Goal: Check status: Check status

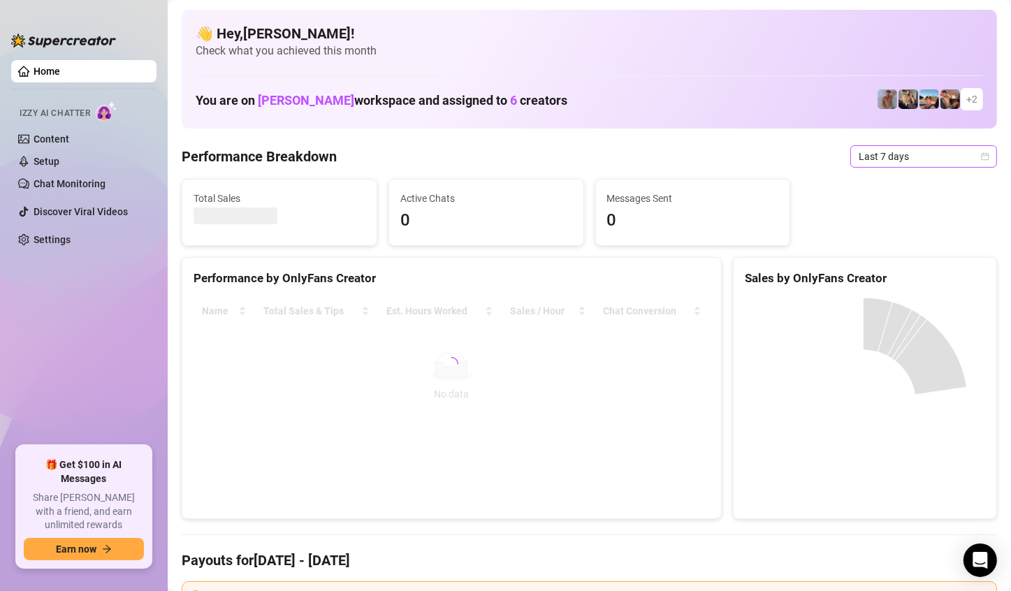
click at [962, 155] on span "Last 7 days" at bounding box center [924, 156] width 130 height 21
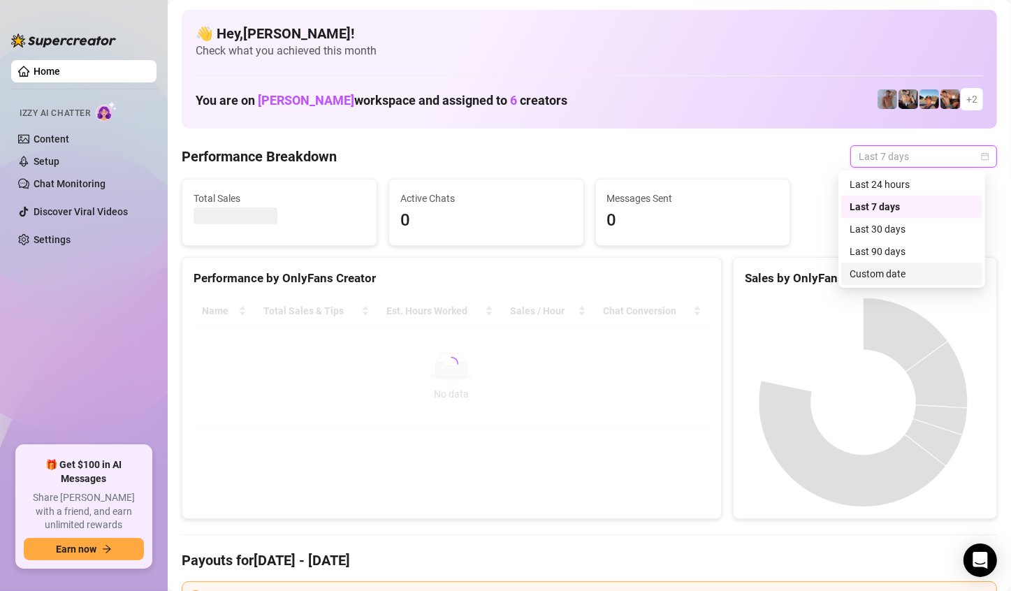
click at [882, 273] on div "Custom date" at bounding box center [912, 273] width 124 height 15
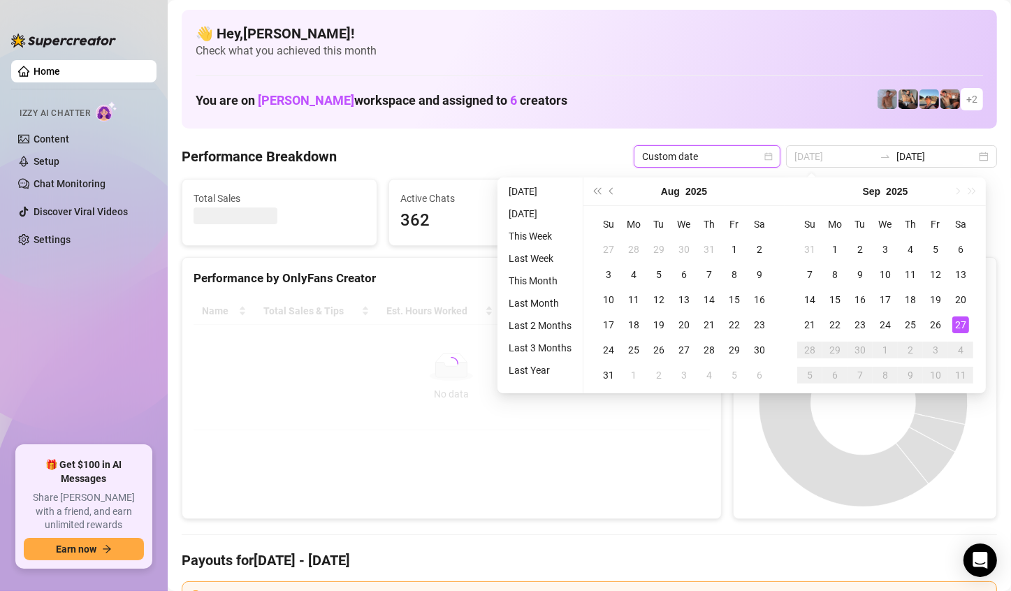
click at [957, 319] on div "27" at bounding box center [961, 325] width 17 height 17
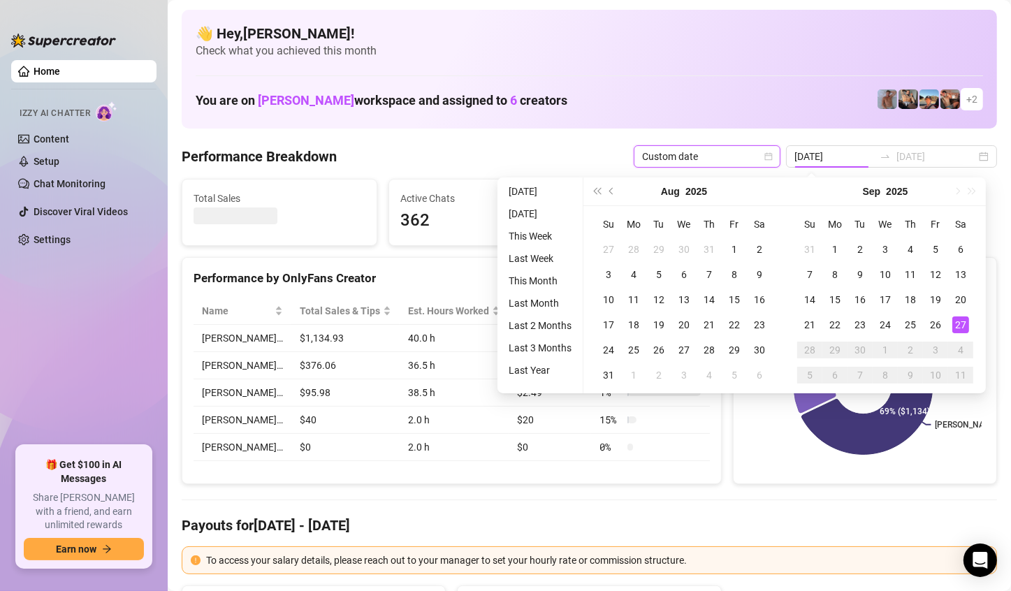
click at [957, 319] on div "27" at bounding box center [961, 325] width 17 height 17
click at [957, 319] on rect at bounding box center [863, 385] width 237 height 175
type input "[DATE]"
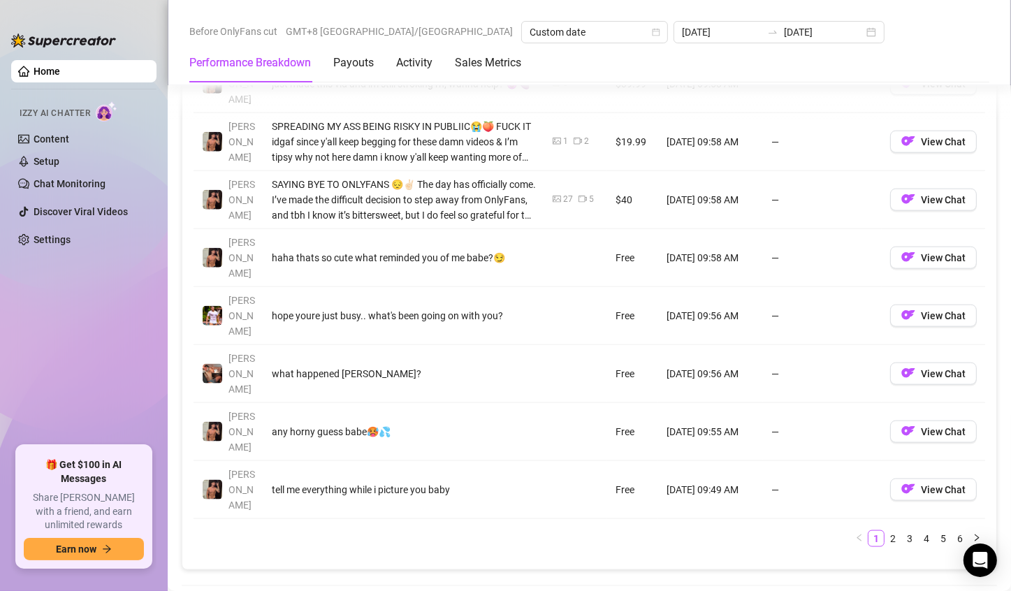
scroll to position [1887, 0]
